Goal: Task Accomplishment & Management: Manage account settings

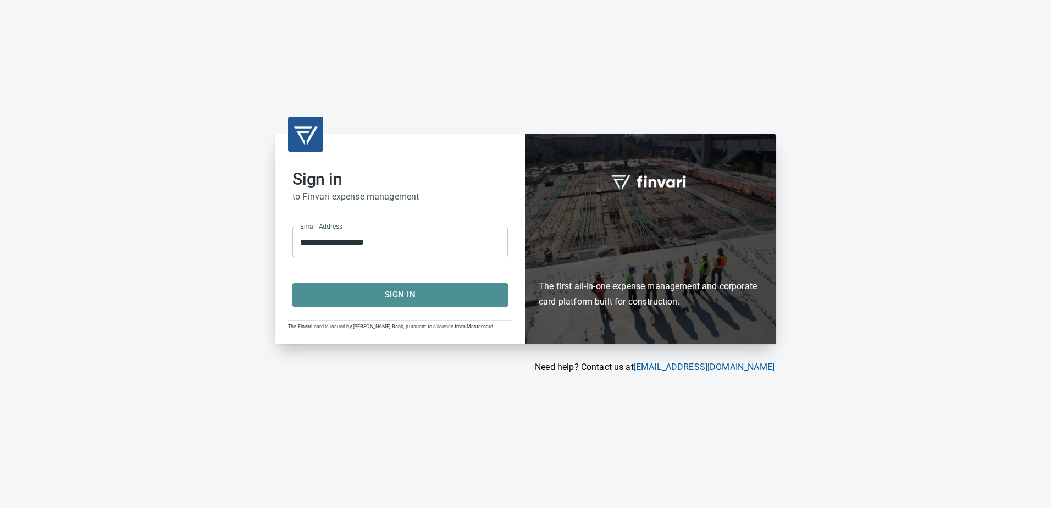
click at [396, 297] on span "Sign In" at bounding box center [400, 294] width 191 height 14
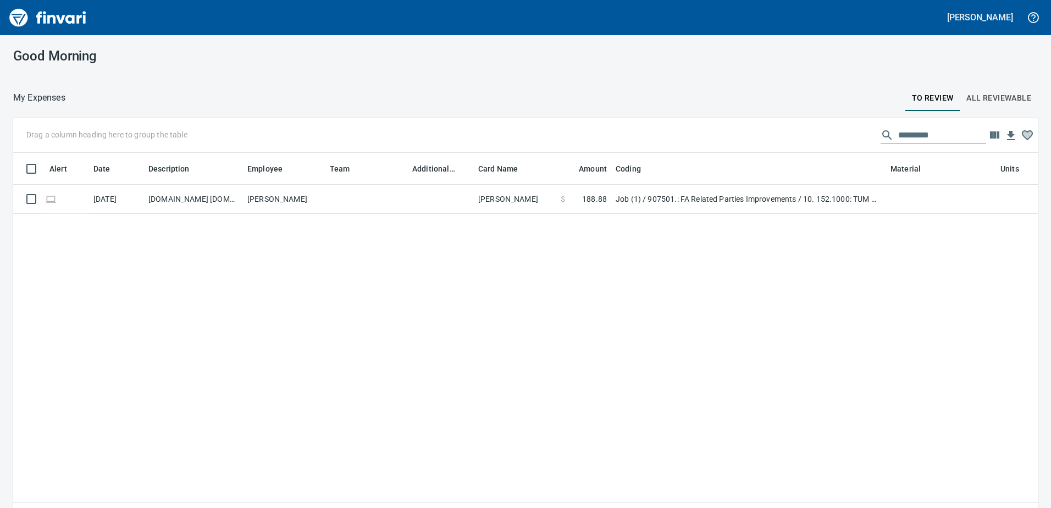
scroll to position [370, 1008]
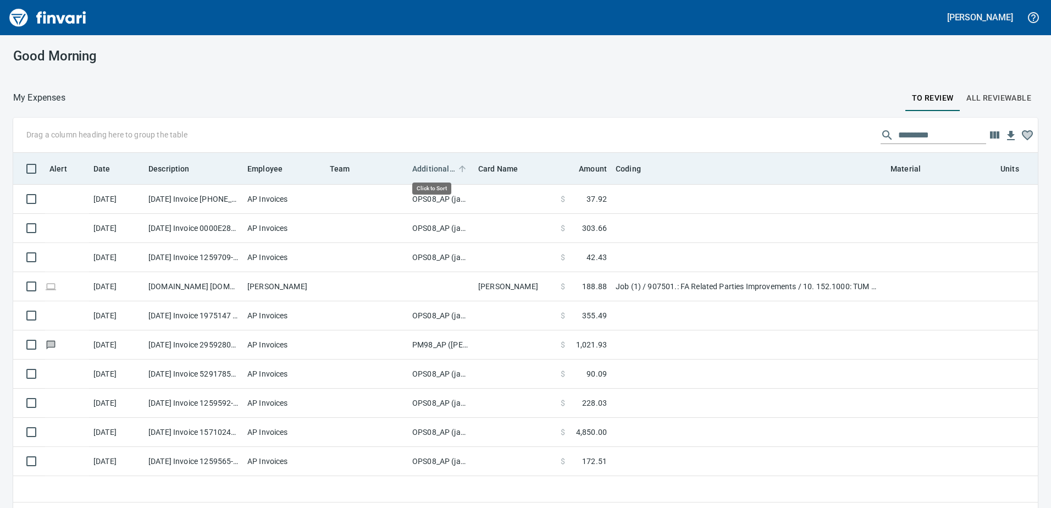
click at [431, 167] on span "Additional Reviewer" at bounding box center [433, 168] width 43 height 13
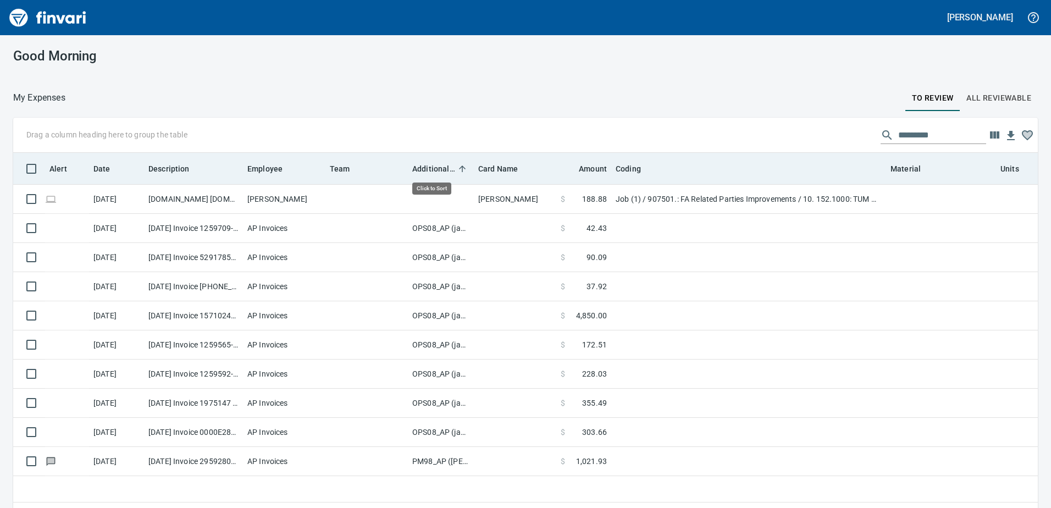
click at [431, 167] on span "Additional Reviewer" at bounding box center [433, 168] width 43 height 13
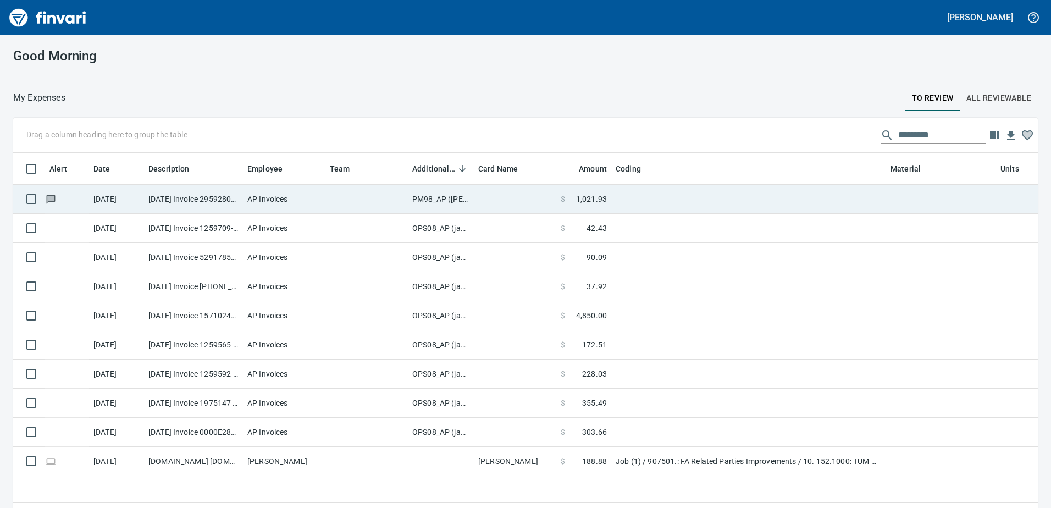
click at [436, 202] on td "PM98_AP ([PERSON_NAME], [PERSON_NAME])" at bounding box center [441, 199] width 66 height 29
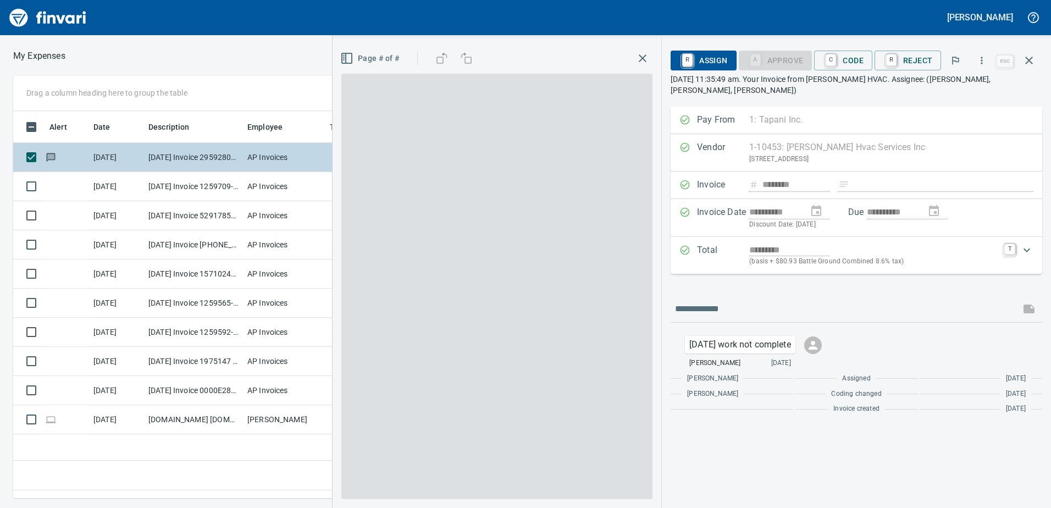
scroll to position [370, 742]
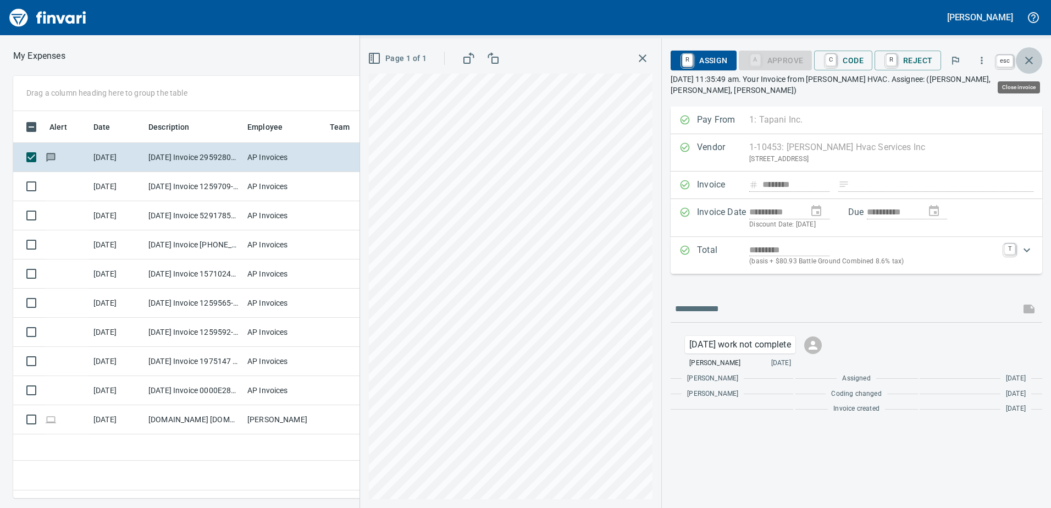
click at [1030, 59] on icon "button" at bounding box center [1029, 61] width 8 height 8
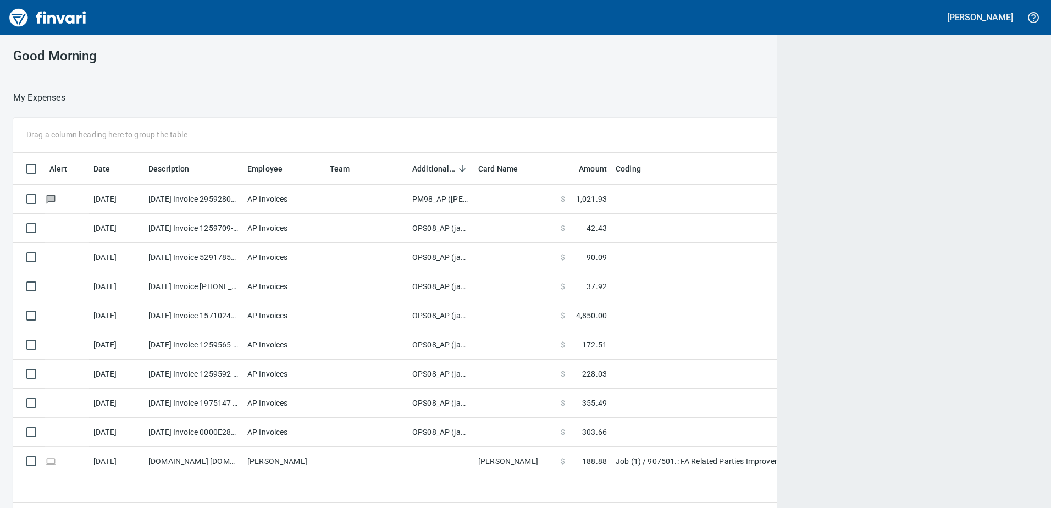
scroll to position [1, 1]
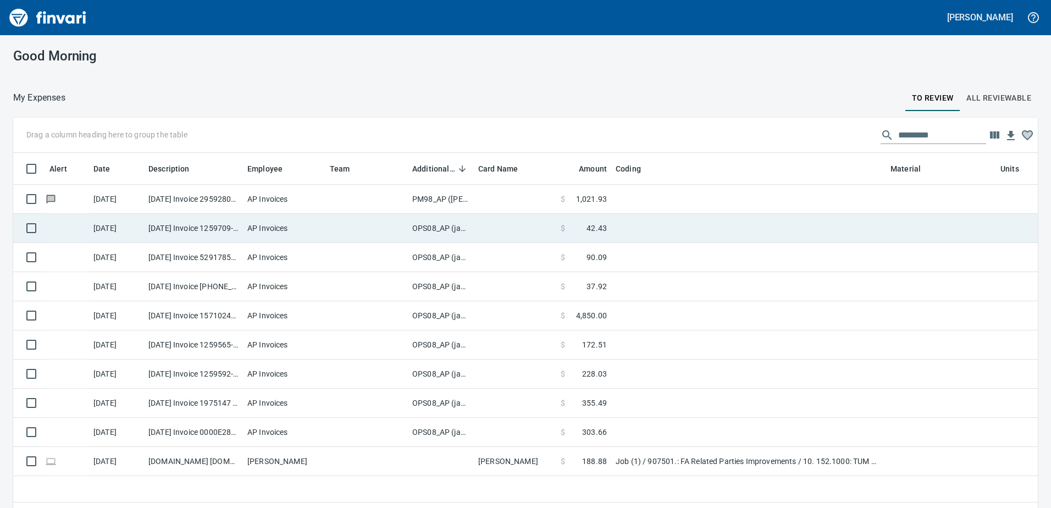
click at [427, 226] on td "OPS08_AP (janettep, samr)" at bounding box center [441, 228] width 66 height 29
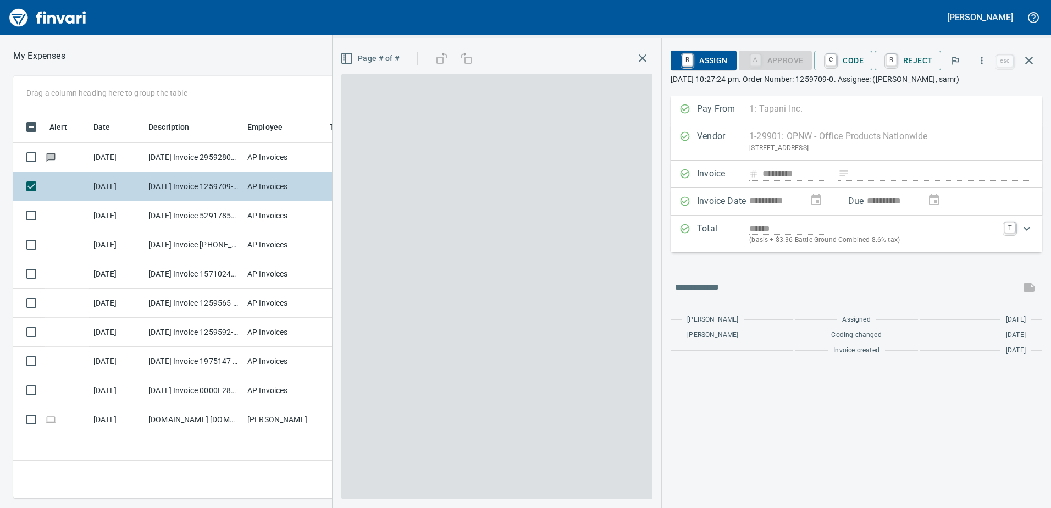
scroll to position [370, 742]
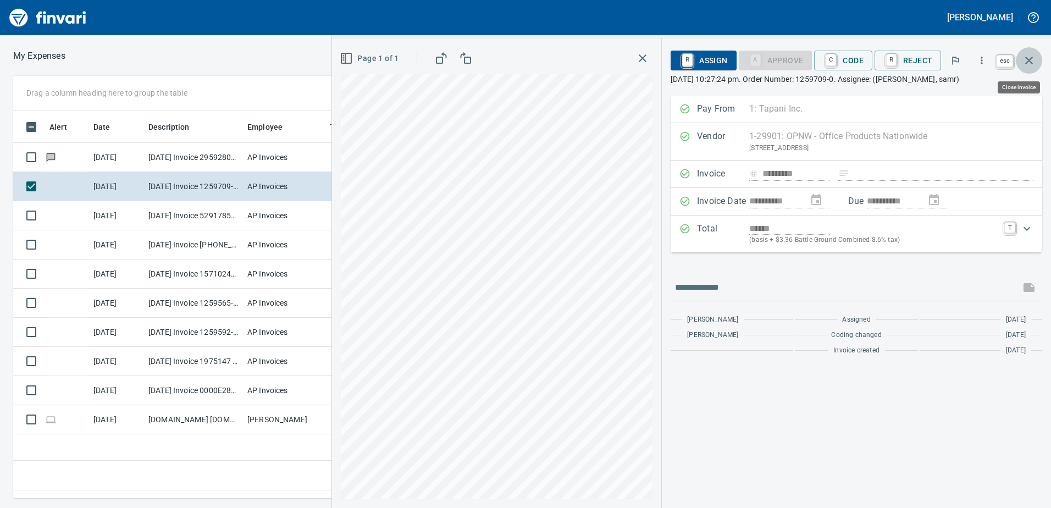
click at [1024, 60] on icon "button" at bounding box center [1028, 60] width 13 height 13
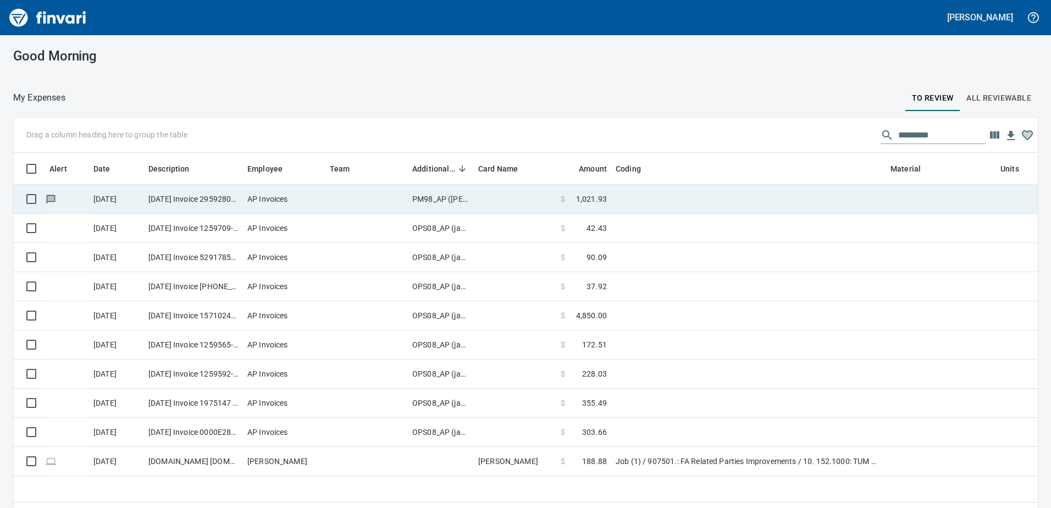
scroll to position [370, 1008]
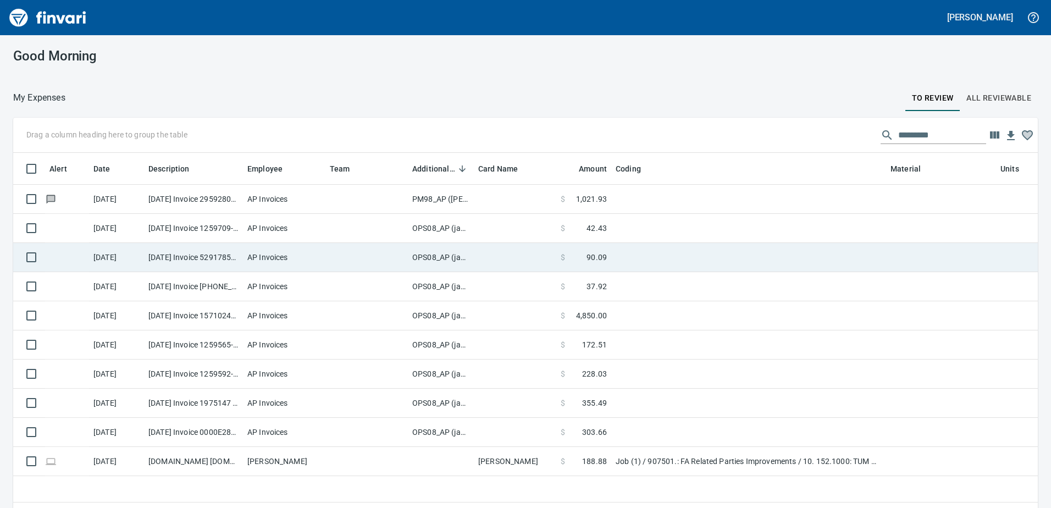
click at [440, 261] on td "OPS08_AP (janettep, samr)" at bounding box center [441, 257] width 66 height 29
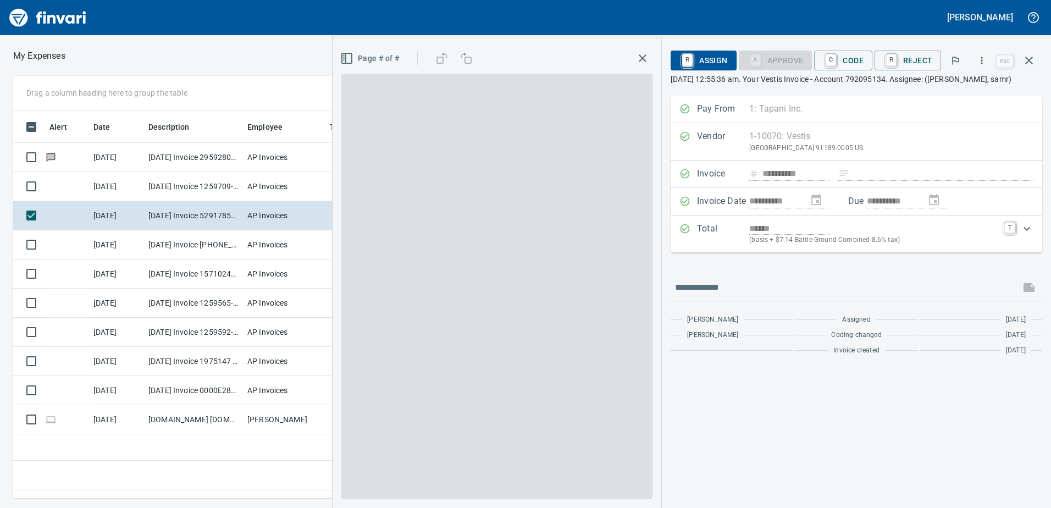
scroll to position [370, 742]
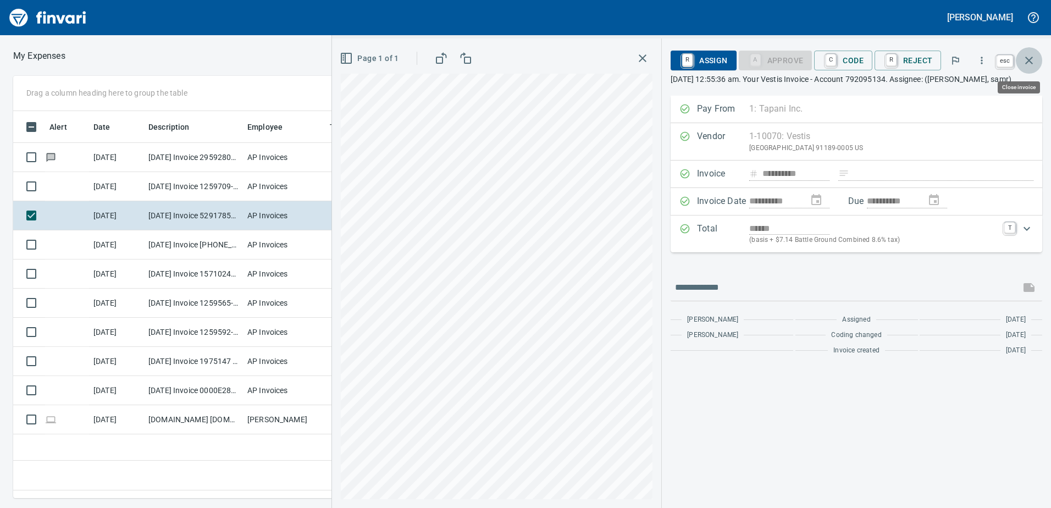
click at [1034, 60] on icon "button" at bounding box center [1028, 60] width 13 height 13
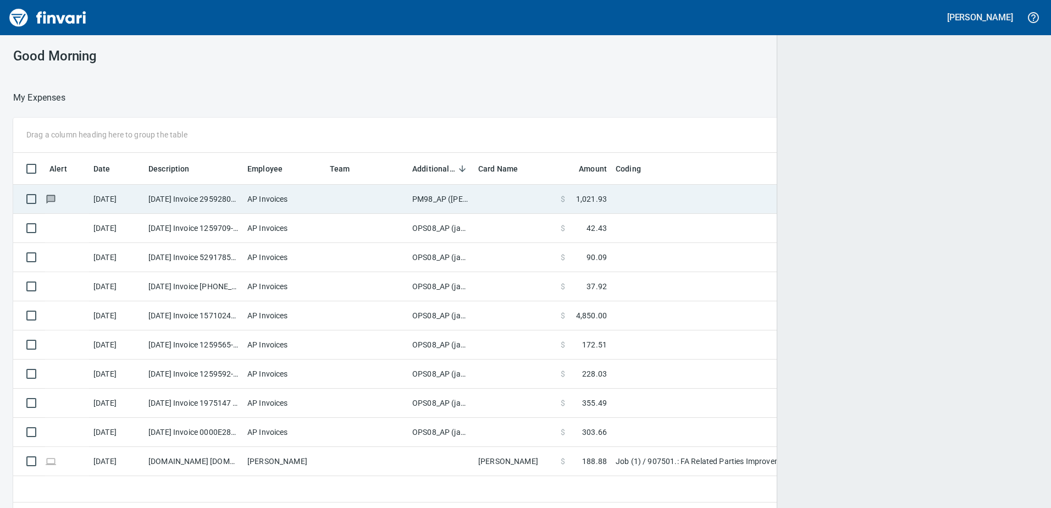
scroll to position [1, 1]
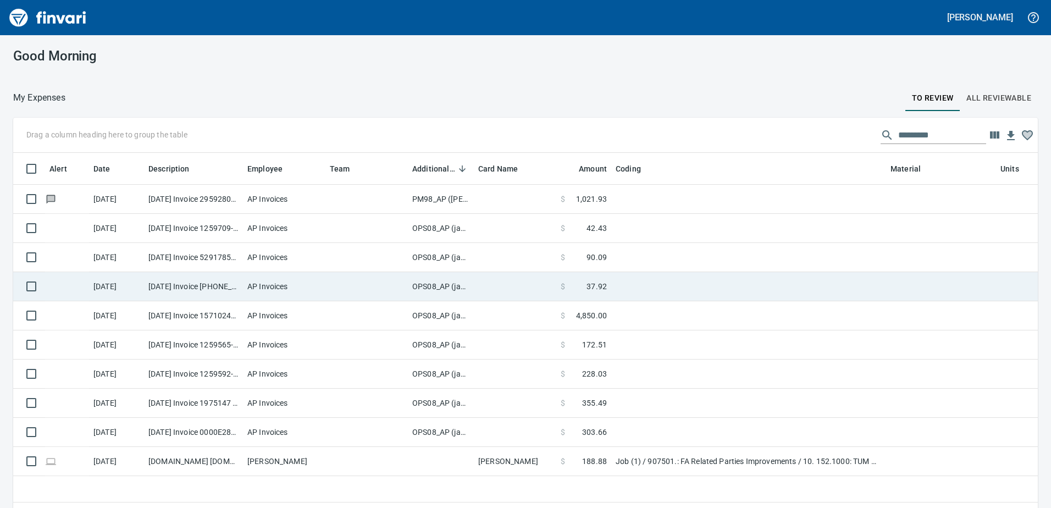
click at [422, 290] on td "OPS08_AP (janettep, samr)" at bounding box center [441, 286] width 66 height 29
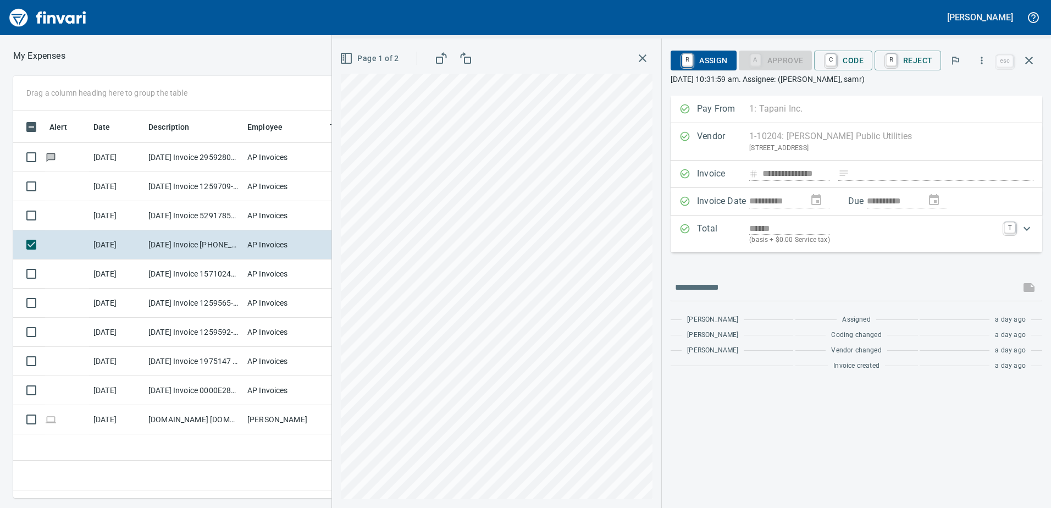
scroll to position [370, 742]
click at [855, 63] on span "C Code" at bounding box center [843, 60] width 41 height 19
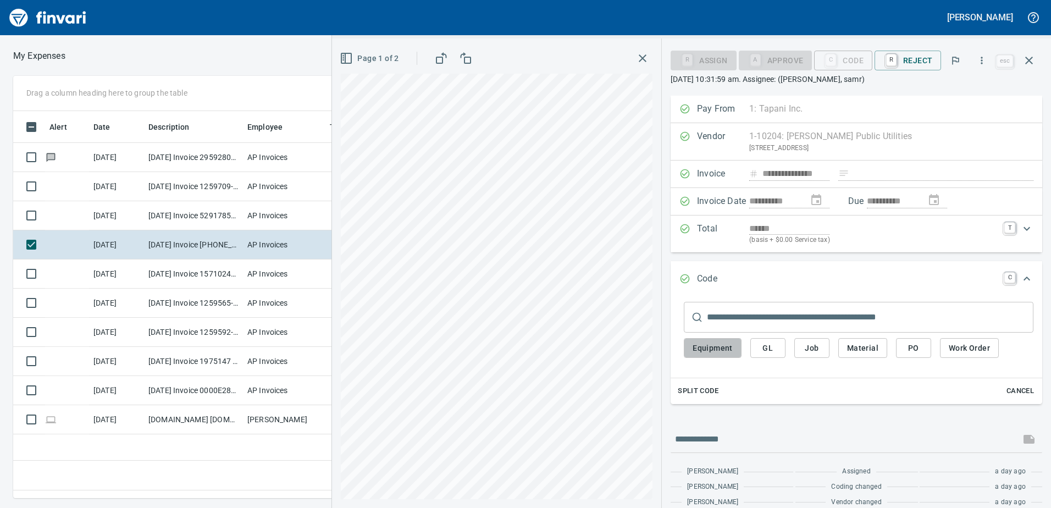
click at [722, 346] on span "Equipment" at bounding box center [713, 348] width 40 height 14
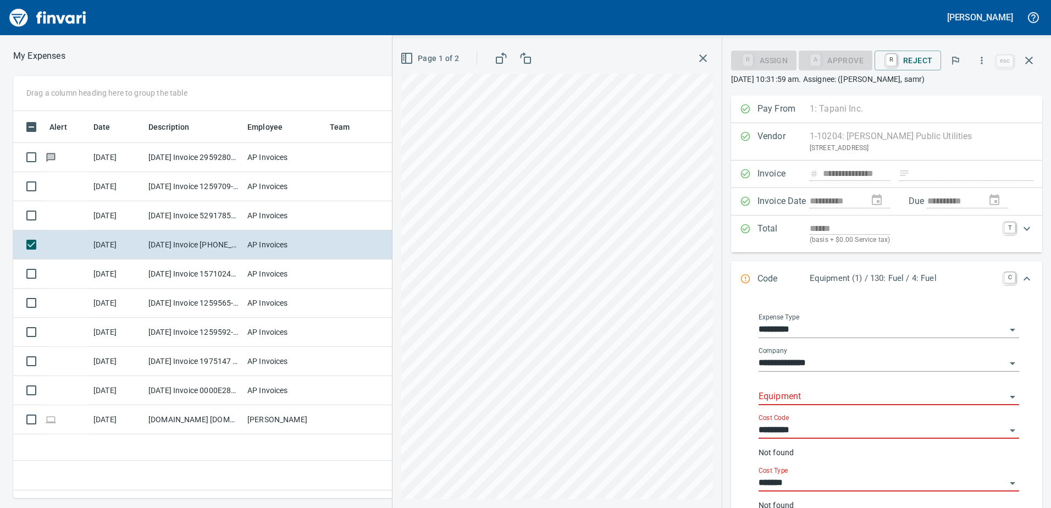
click at [788, 392] on input "Equipment" at bounding box center [882, 396] width 247 height 15
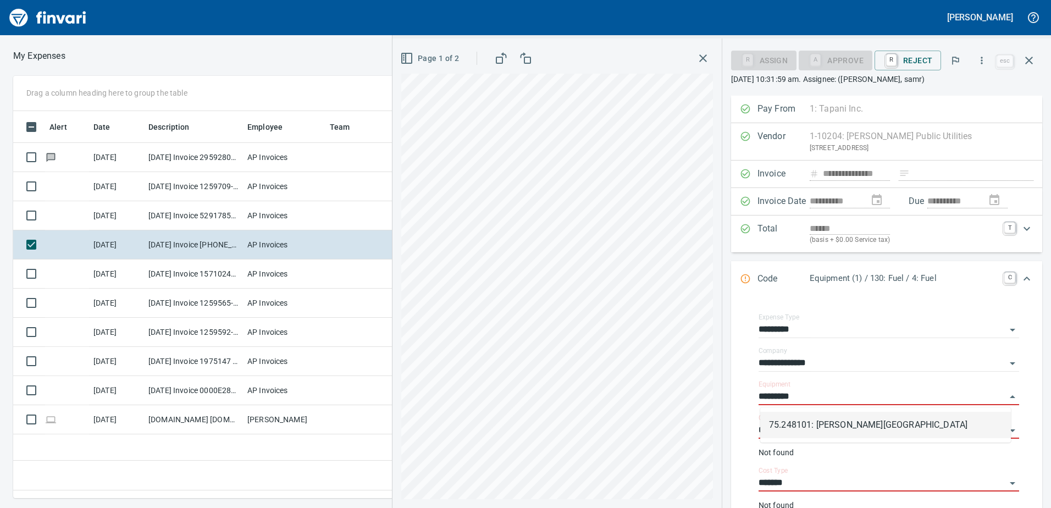
click at [849, 425] on li "75.248101: [PERSON_NAME][GEOGRAPHIC_DATA]" at bounding box center [885, 425] width 251 height 26
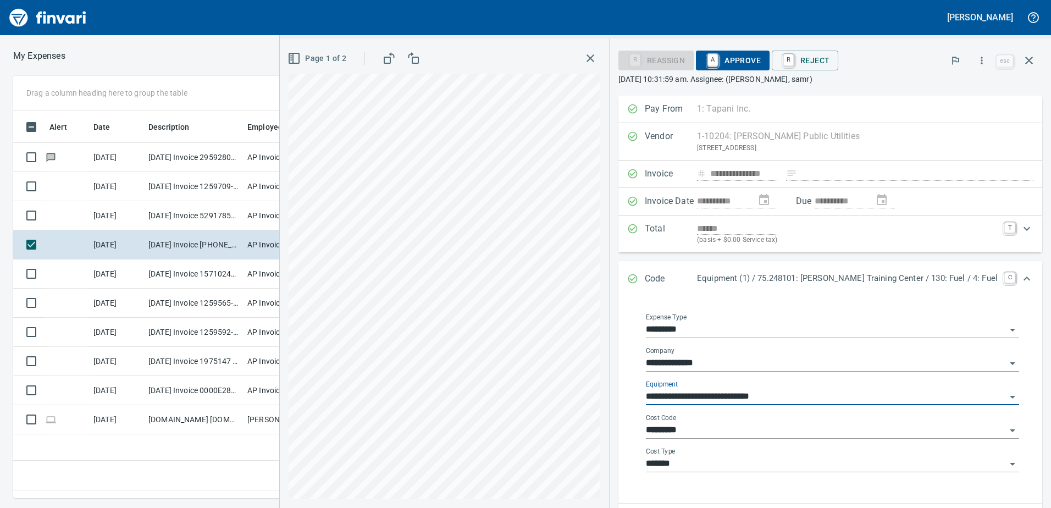
type input "**********"
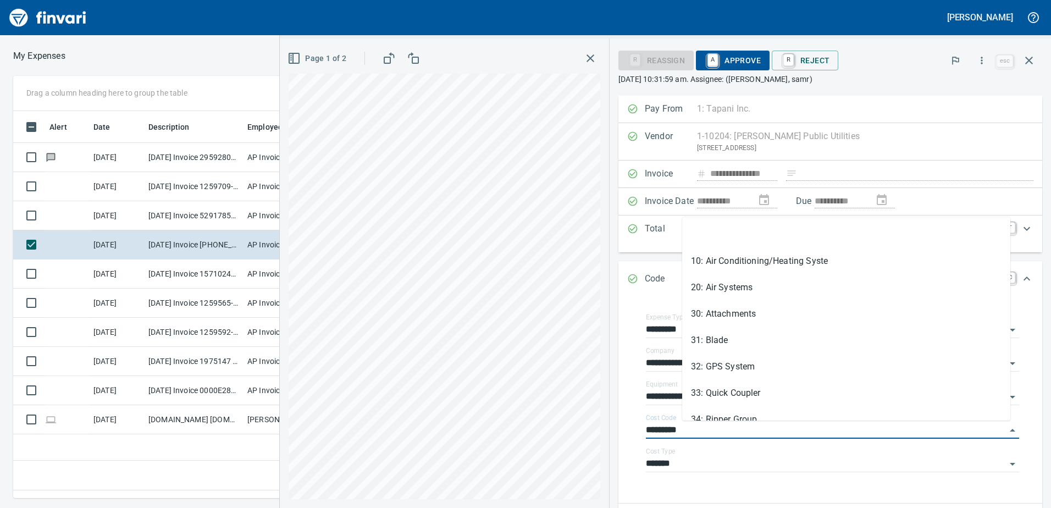
drag, startPoint x: 731, startPoint y: 427, endPoint x: 655, endPoint y: 433, distance: 76.1
click at [656, 433] on div "**********" at bounding box center [830, 400] width 424 height 206
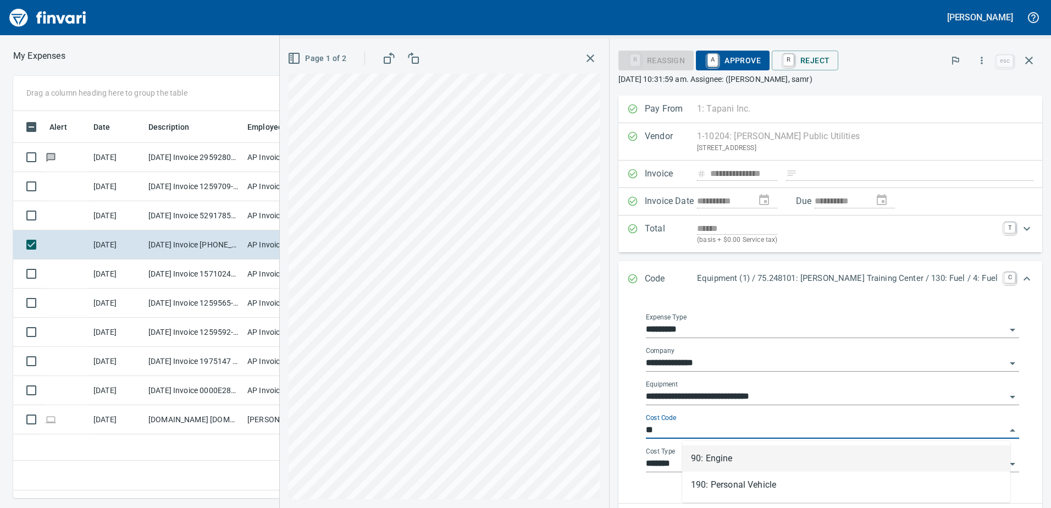
click at [701, 457] on li "90: Engine" at bounding box center [846, 458] width 328 height 26
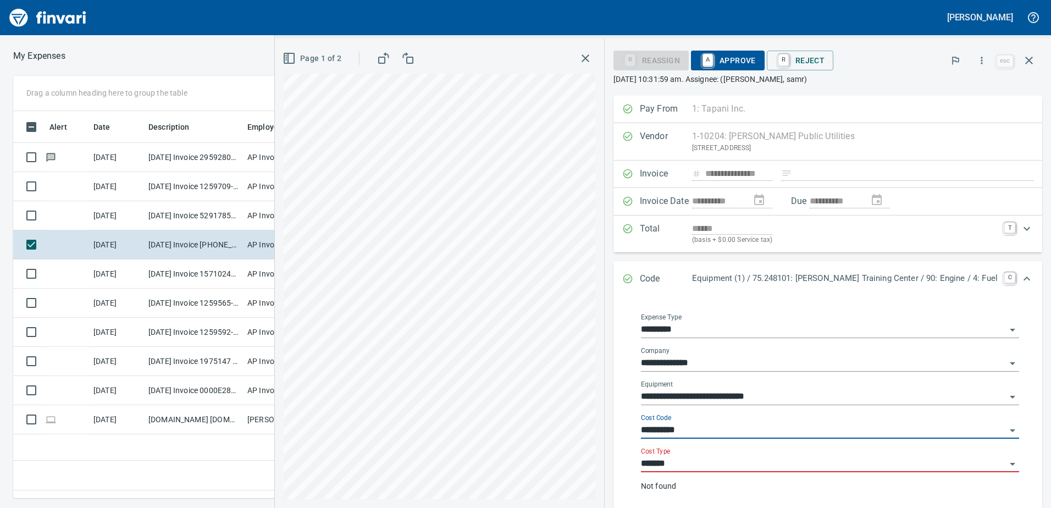
type input "**********"
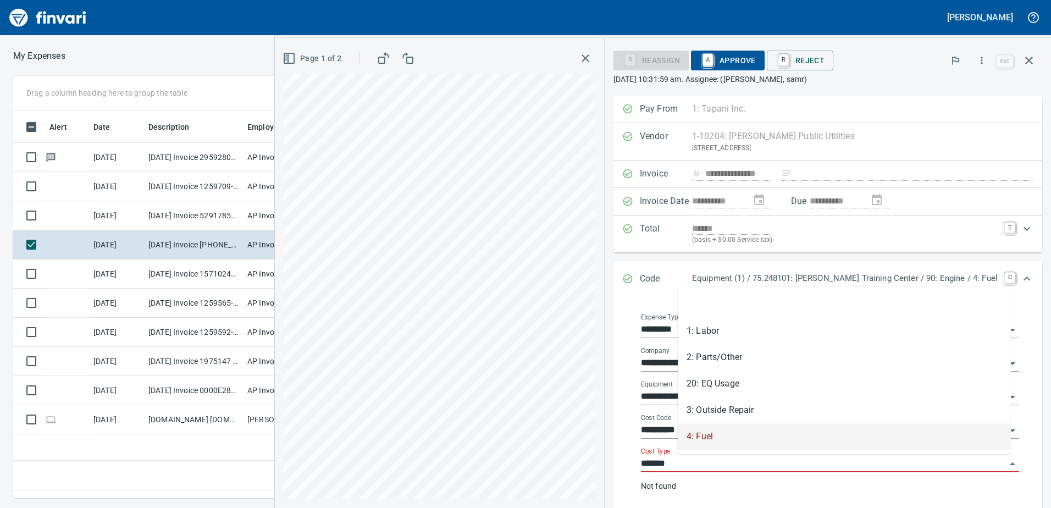
click at [705, 468] on input "*******" at bounding box center [823, 463] width 365 height 15
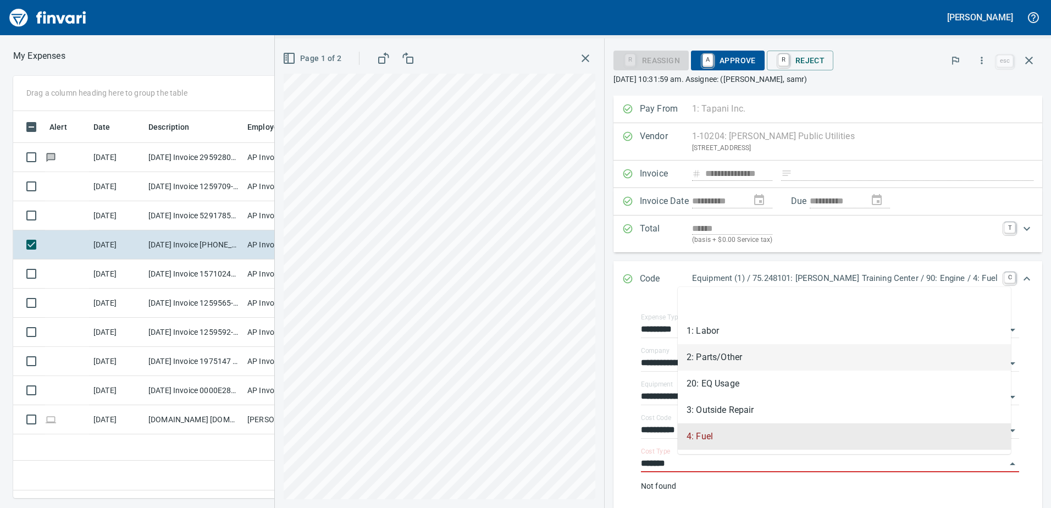
click at [705, 355] on li "2: Parts/Other" at bounding box center [844, 357] width 333 height 26
type input "**********"
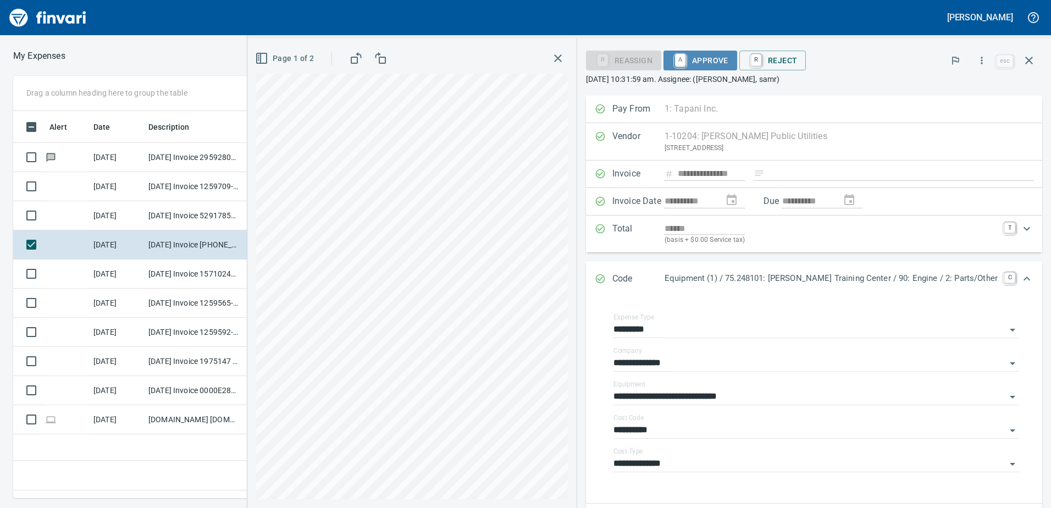
click at [728, 64] on span "A Approve" at bounding box center [700, 60] width 56 height 19
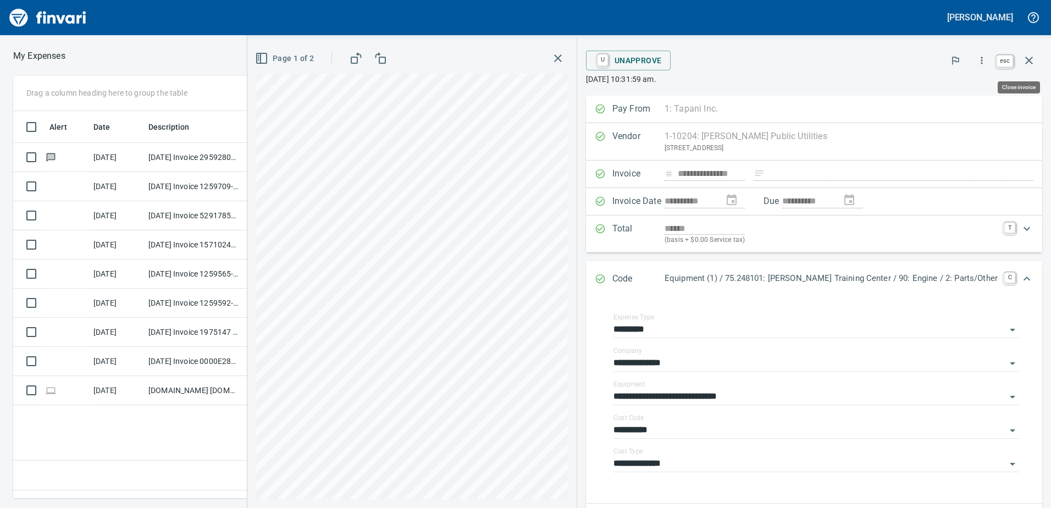
click at [1034, 59] on icon "button" at bounding box center [1028, 60] width 13 height 13
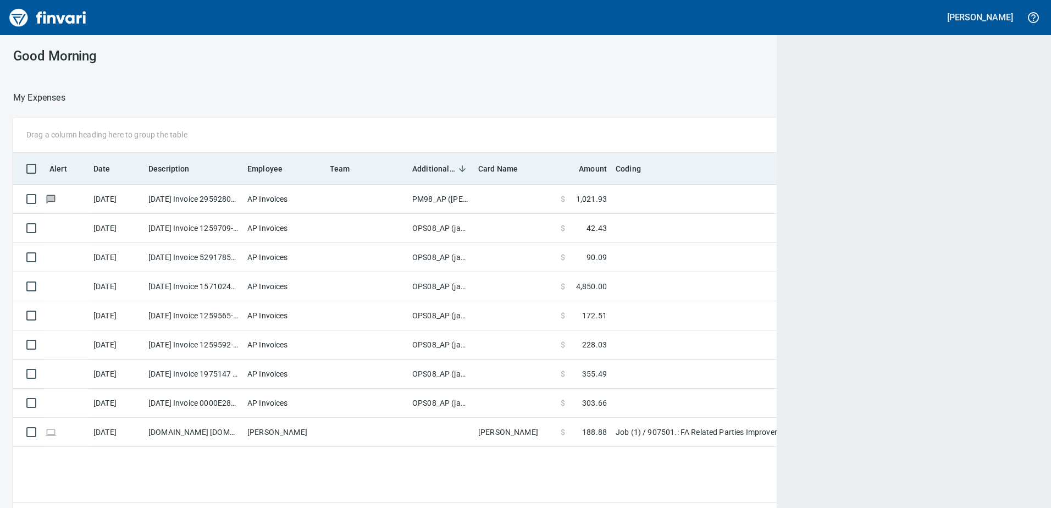
scroll to position [1, 1]
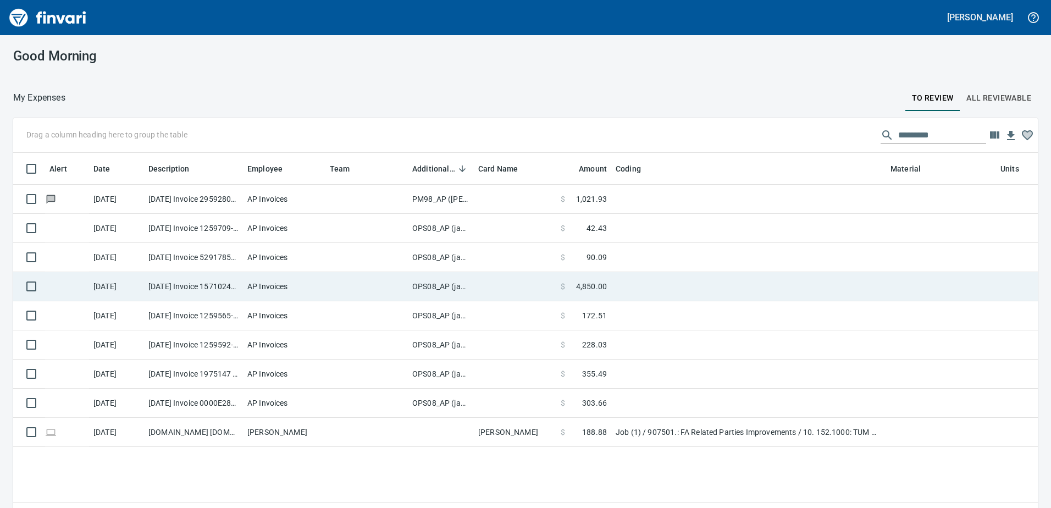
click at [433, 288] on td "OPS08_AP (janettep, samr)" at bounding box center [441, 286] width 66 height 29
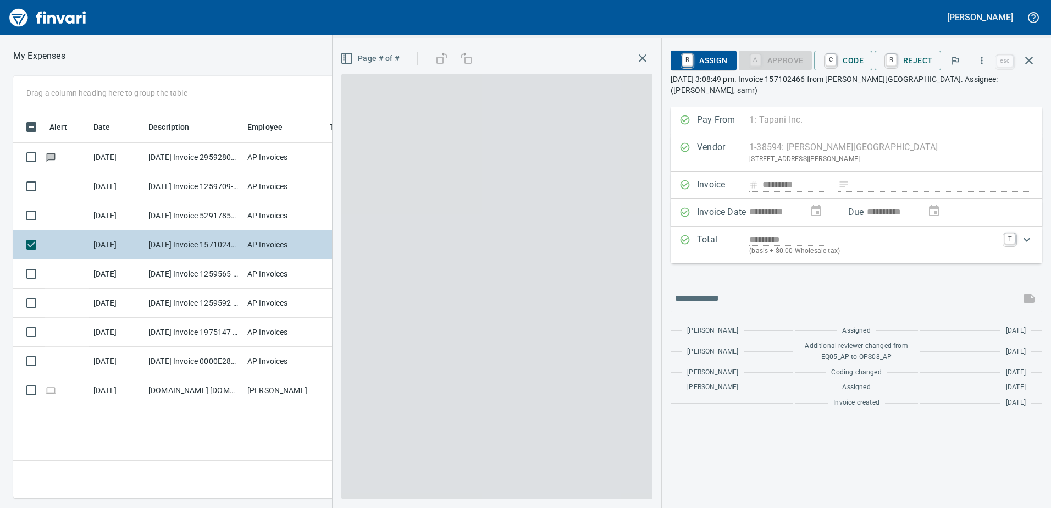
scroll to position [370, 742]
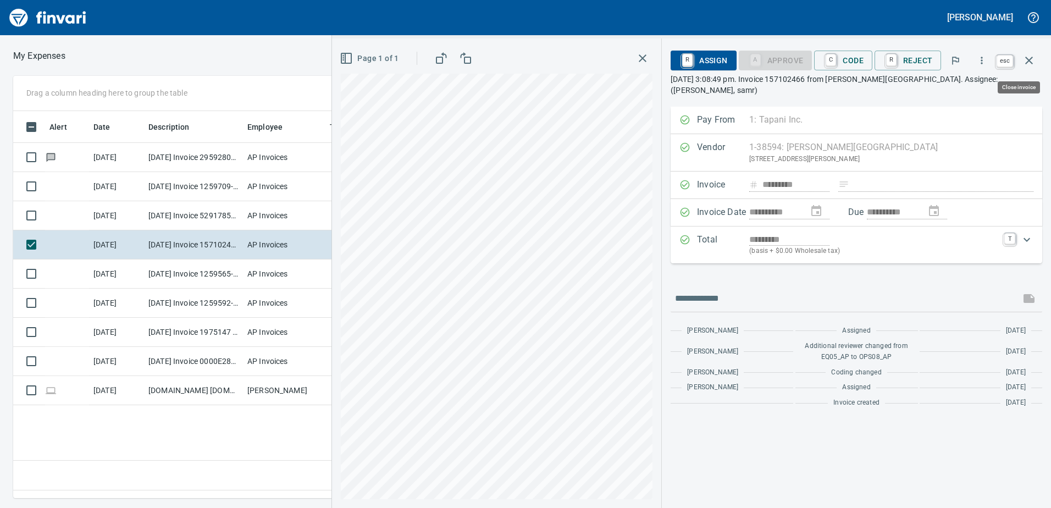
click at [1030, 58] on icon "button" at bounding box center [1028, 60] width 13 height 13
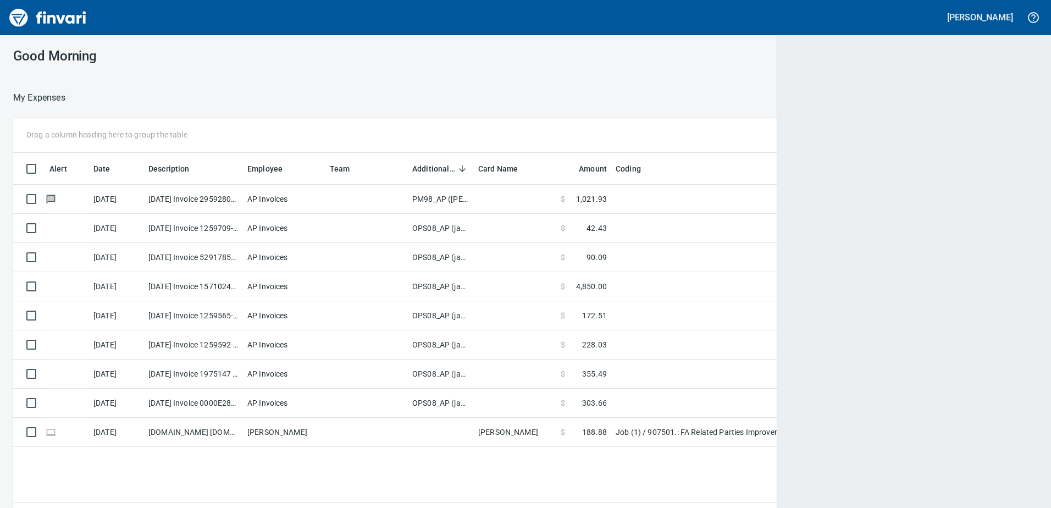
scroll to position [370, 1006]
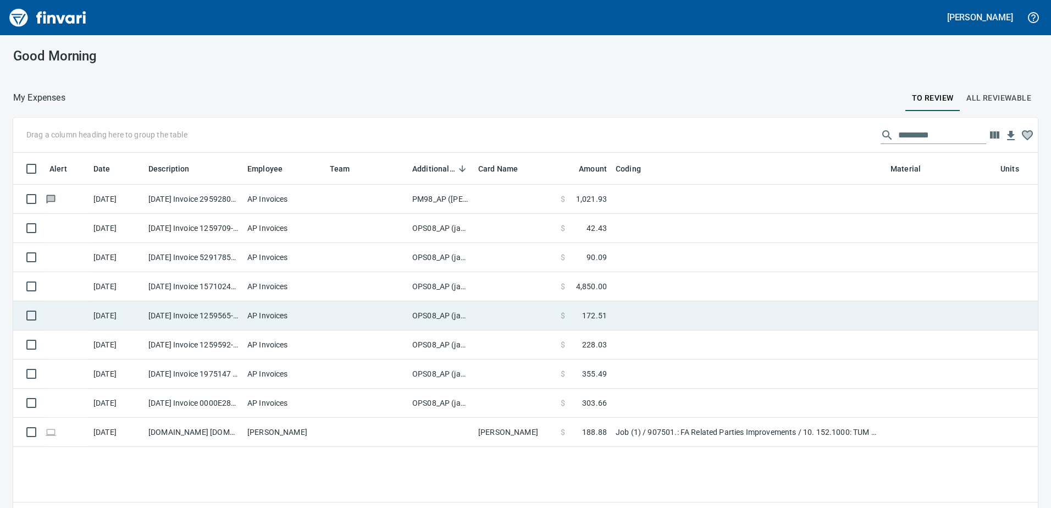
click at [433, 316] on td "OPS08_AP (janettep, samr)" at bounding box center [441, 315] width 66 height 29
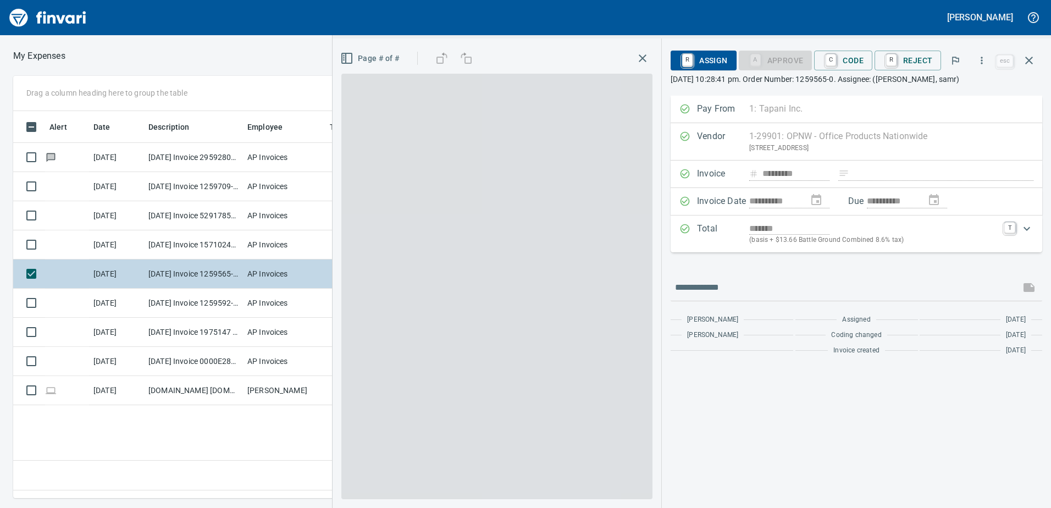
scroll to position [370, 742]
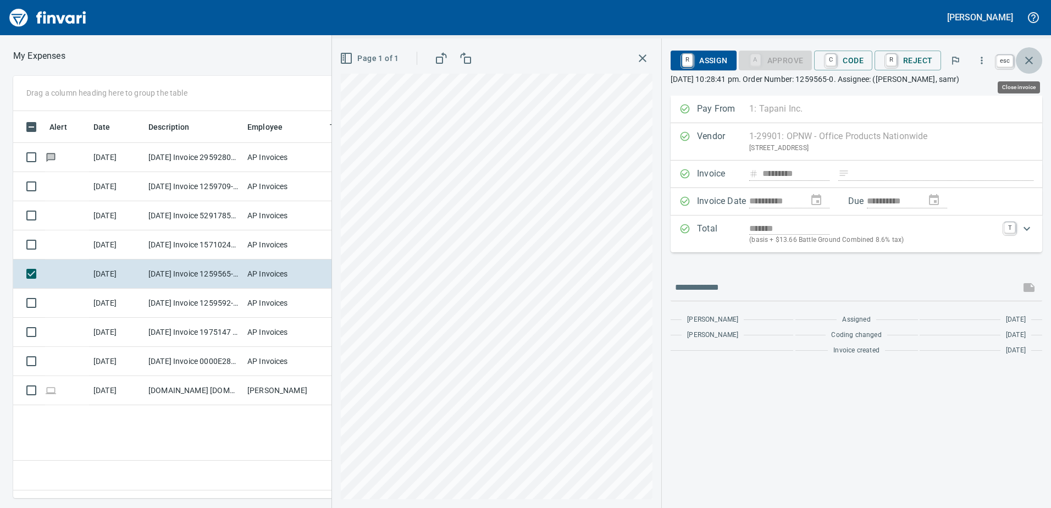
drag, startPoint x: 1028, startPoint y: 55, endPoint x: 956, endPoint y: 135, distance: 107.8
click at [1028, 56] on icon "button" at bounding box center [1028, 60] width 13 height 13
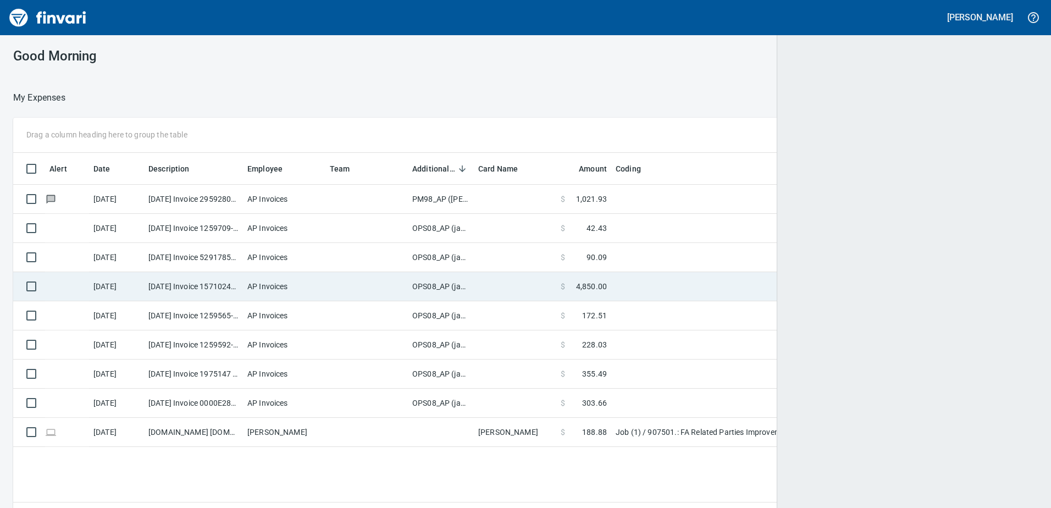
scroll to position [1, 1]
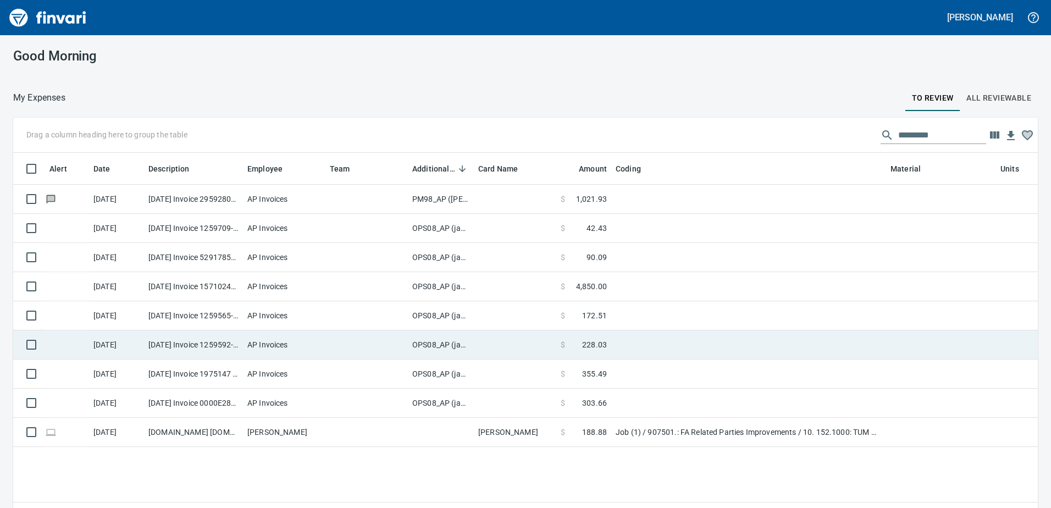
click at [447, 345] on td "OPS08_AP (janettep, samr)" at bounding box center [441, 344] width 66 height 29
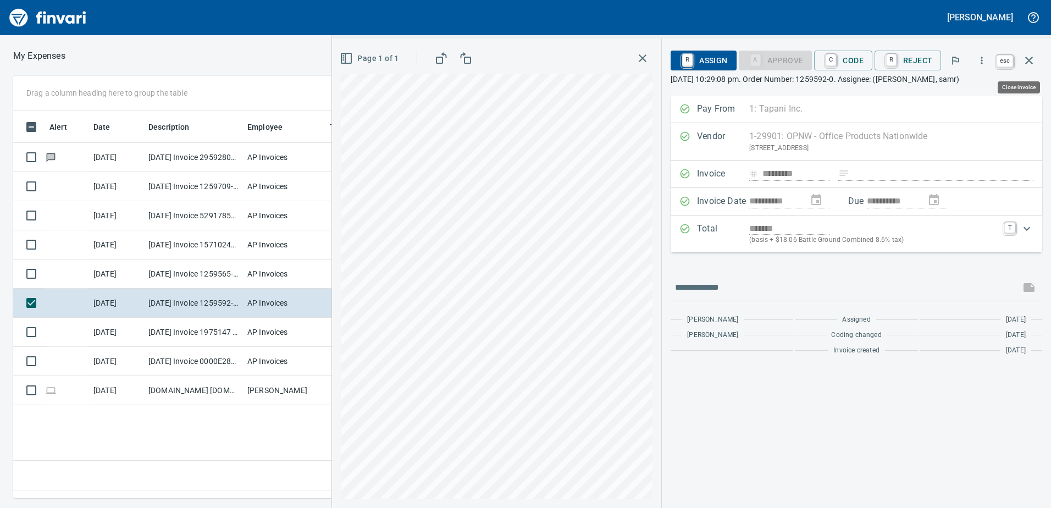
click at [1030, 59] on icon "button" at bounding box center [1028, 60] width 13 height 13
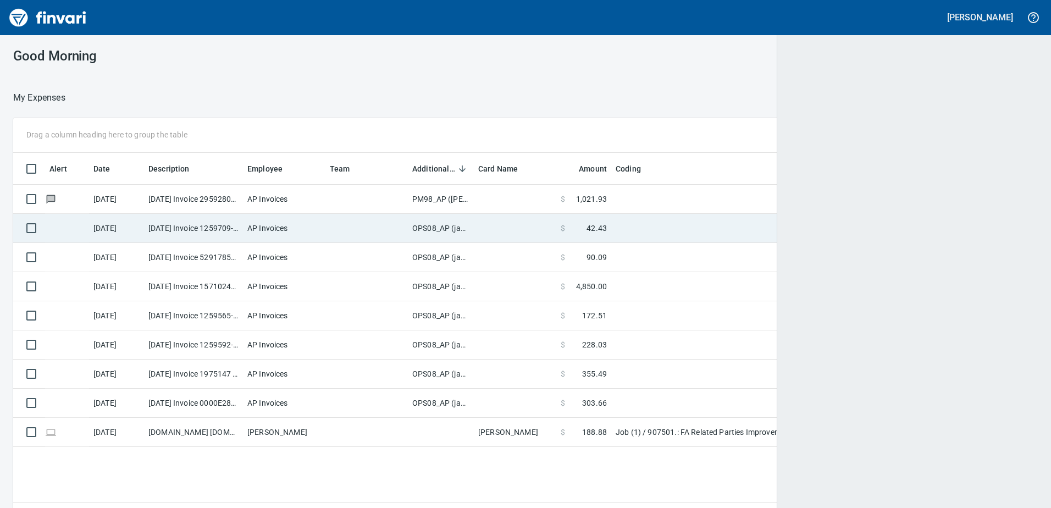
scroll to position [370, 1006]
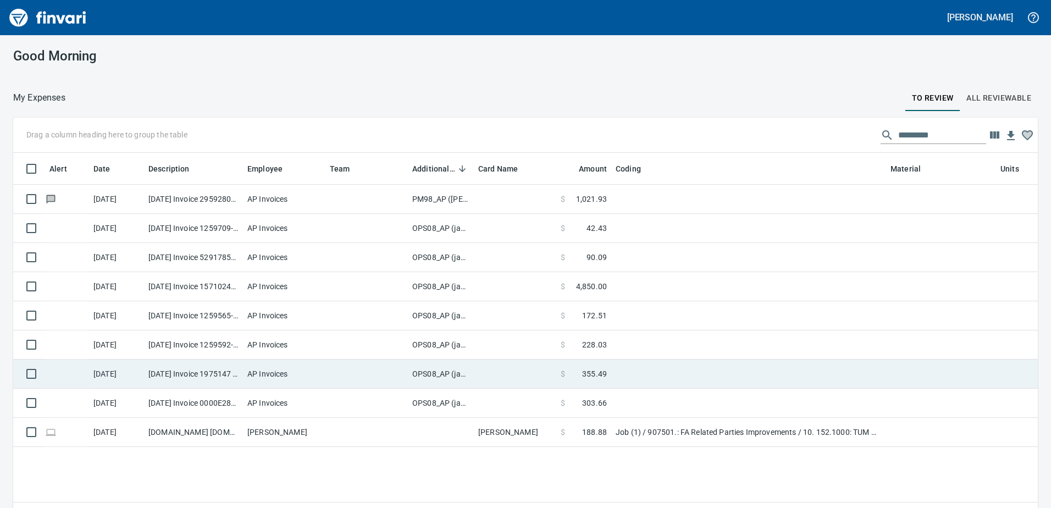
click at [437, 371] on td "OPS08_AP (janettep, samr)" at bounding box center [441, 373] width 66 height 29
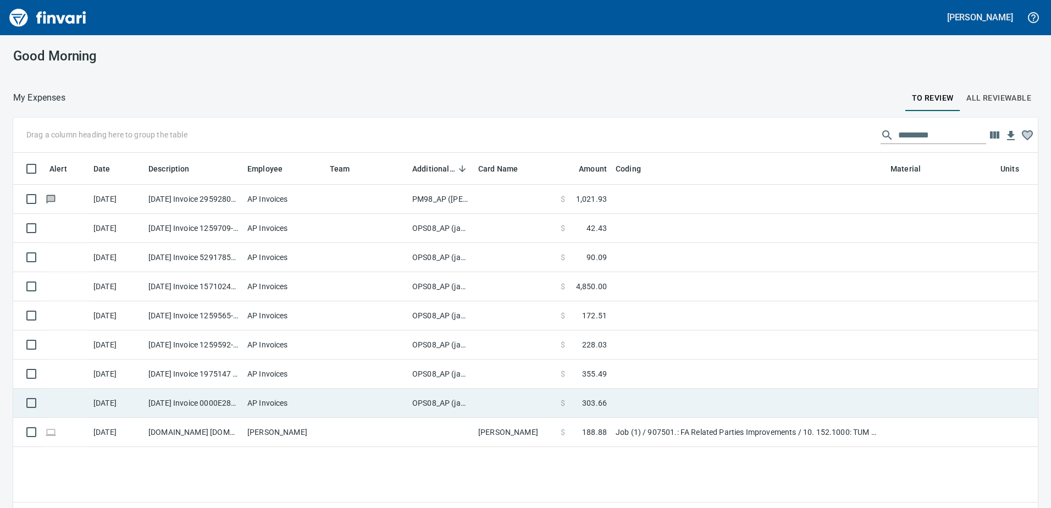
scroll to position [1, 1]
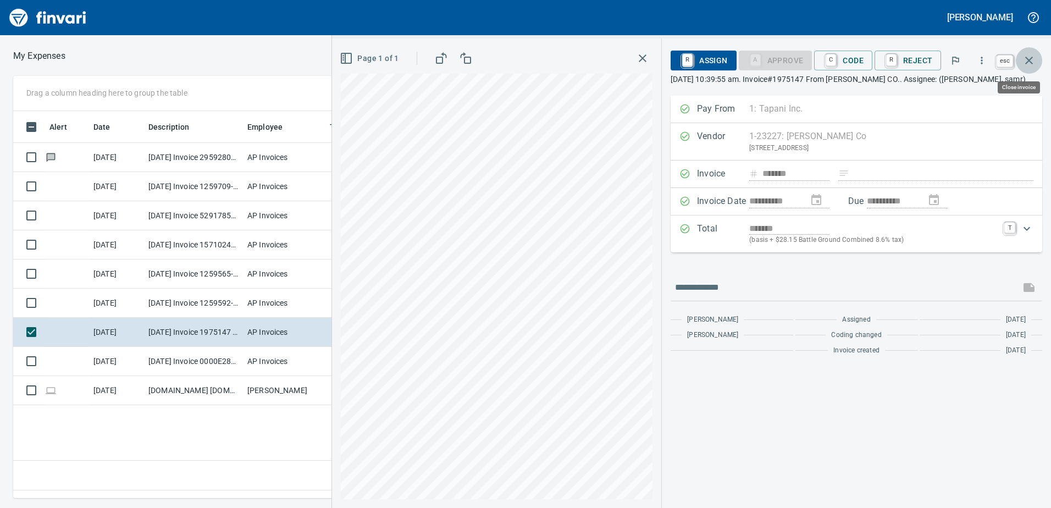
click at [1028, 57] on icon "button" at bounding box center [1028, 60] width 13 height 13
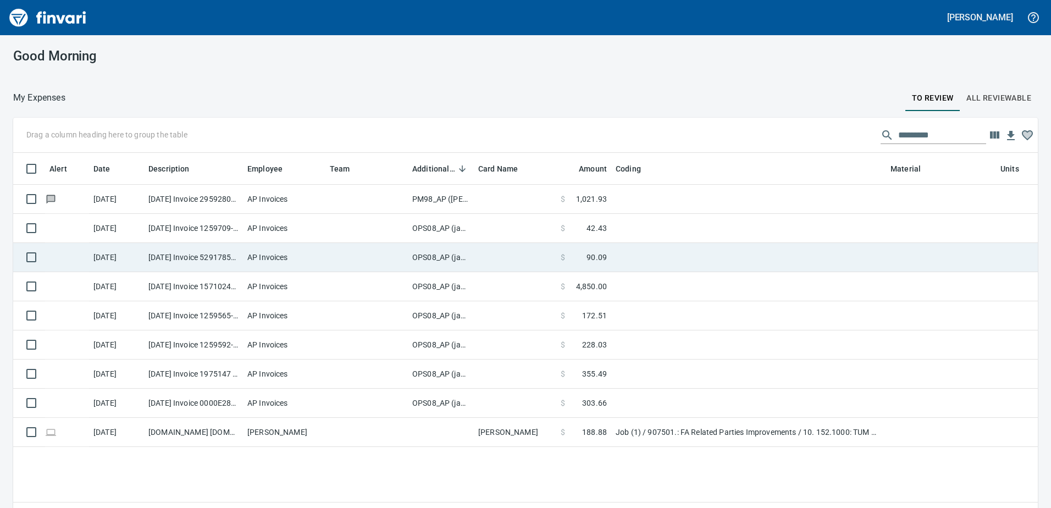
scroll to position [370, 1006]
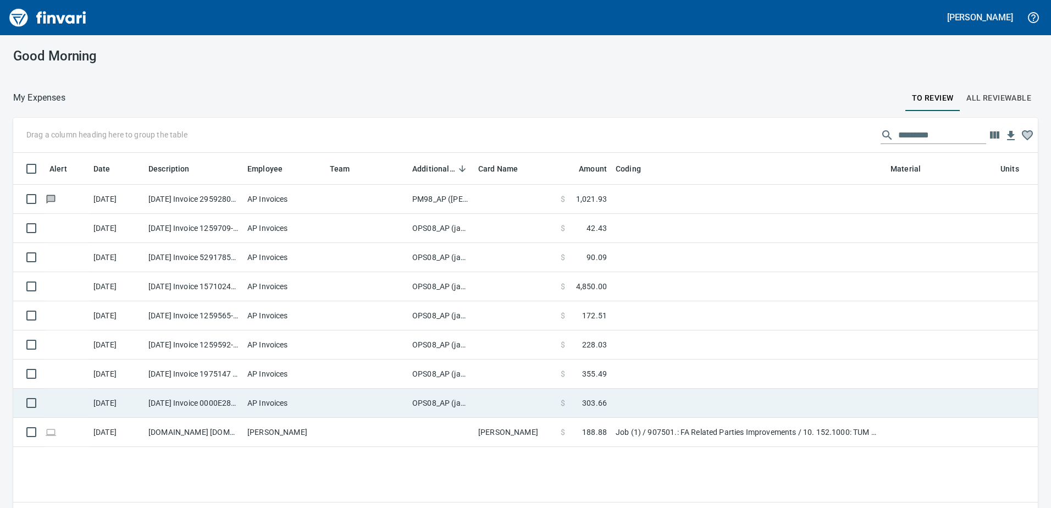
click at [435, 401] on td "OPS08_AP (janettep, samr)" at bounding box center [441, 403] width 66 height 29
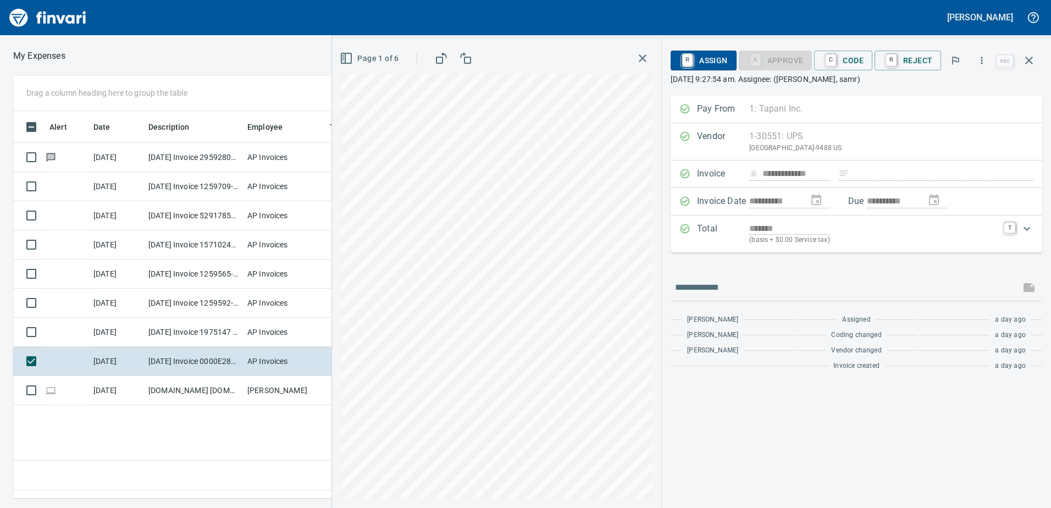
scroll to position [370, 742]
click at [348, 57] on icon "button" at bounding box center [346, 58] width 13 height 13
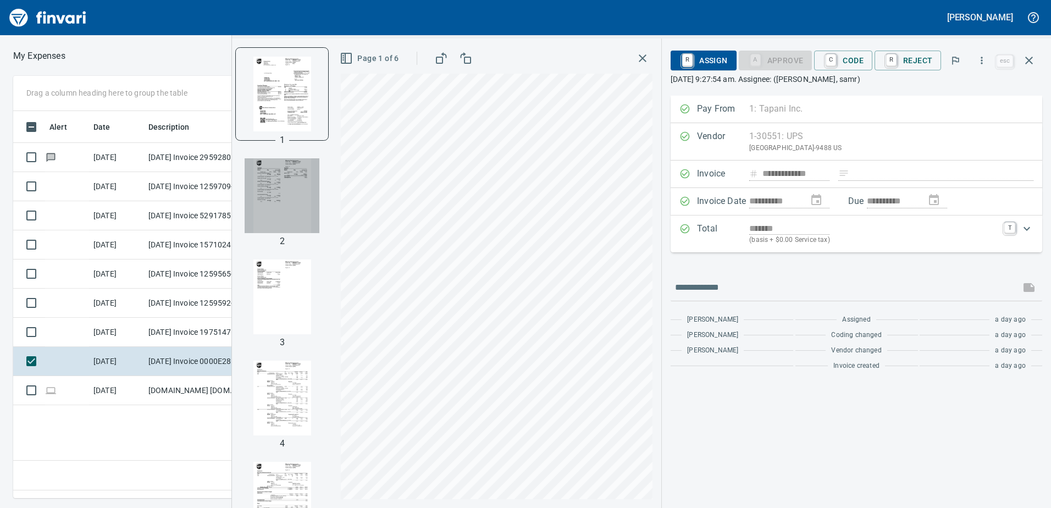
click at [272, 182] on img "button" at bounding box center [282, 195] width 75 height 75
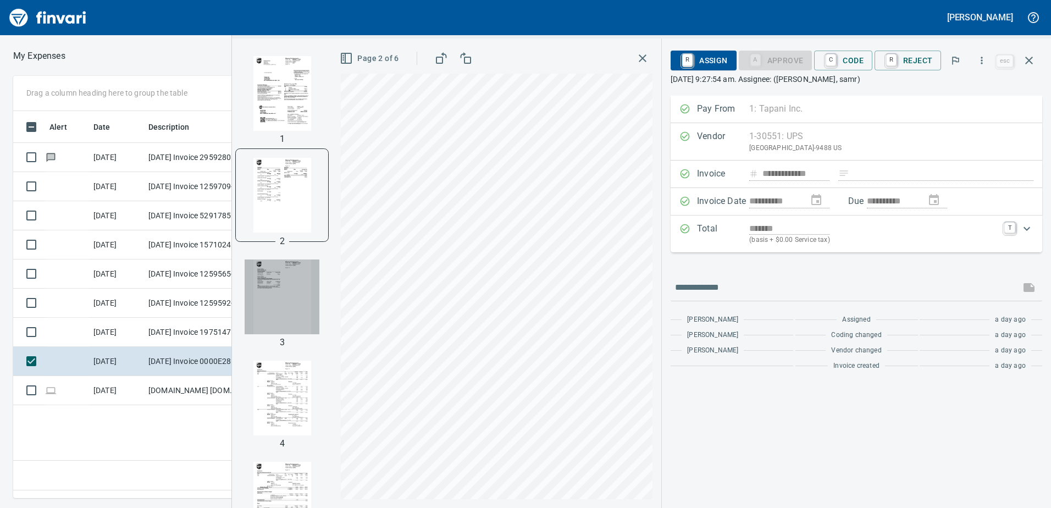
click at [290, 281] on img "button" at bounding box center [282, 296] width 75 height 75
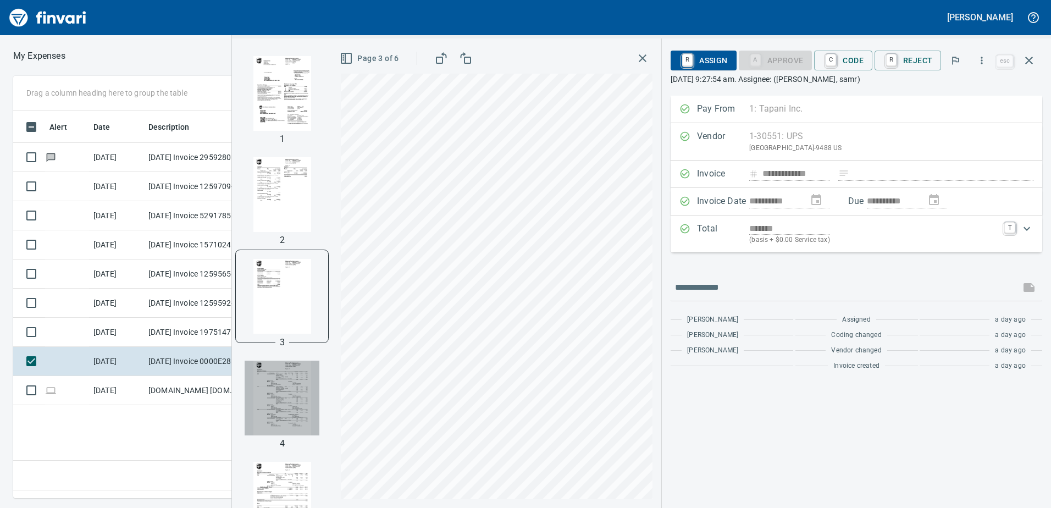
click at [275, 381] on img "button" at bounding box center [282, 398] width 75 height 75
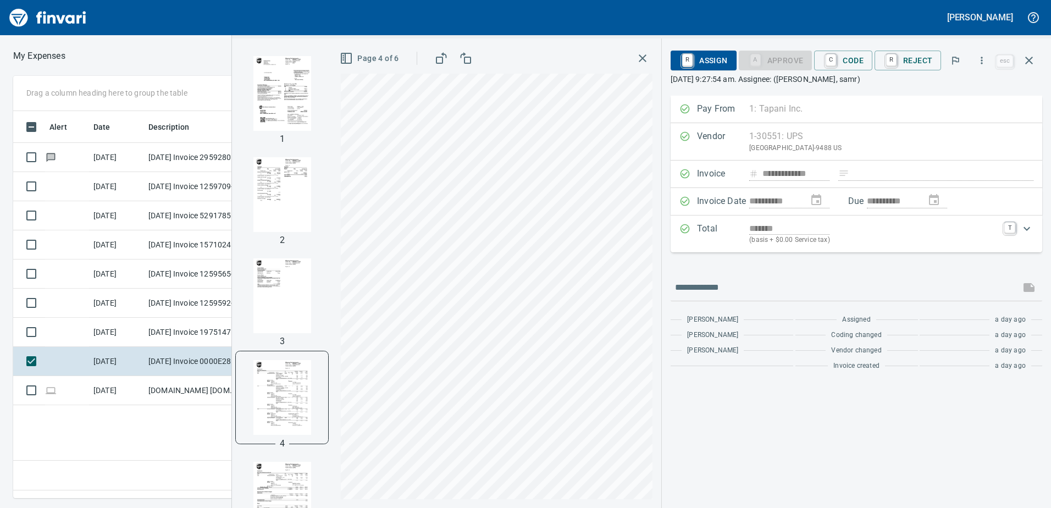
click at [272, 477] on img "button" at bounding box center [282, 499] width 75 height 75
click at [1028, 59] on icon "button" at bounding box center [1029, 61] width 8 height 8
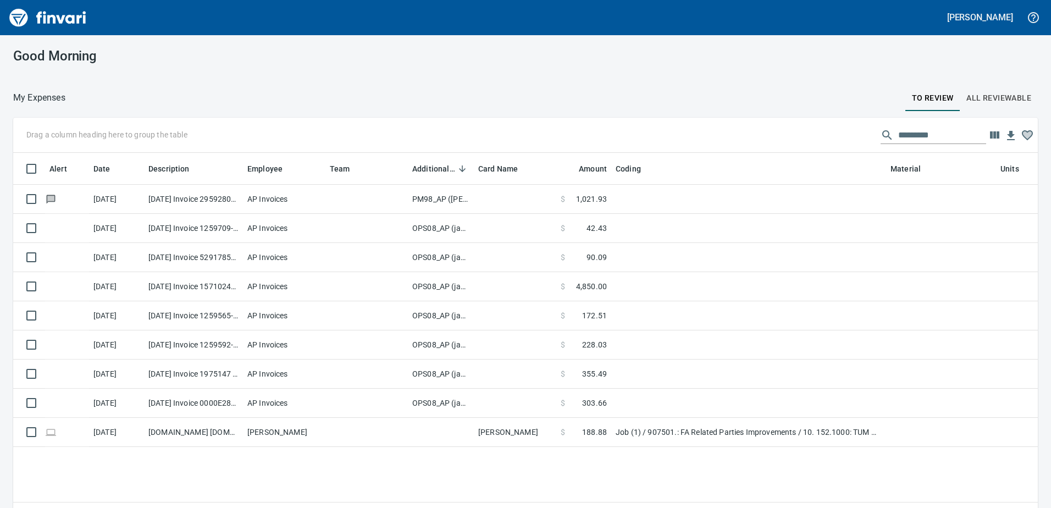
scroll to position [370, 1008]
